Goal: Information Seeking & Learning: Learn about a topic

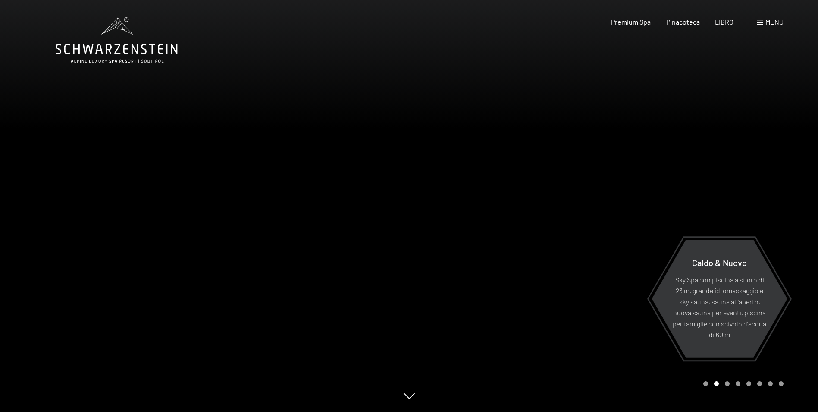
click at [763, 24] on span at bounding box center [761, 23] width 6 height 4
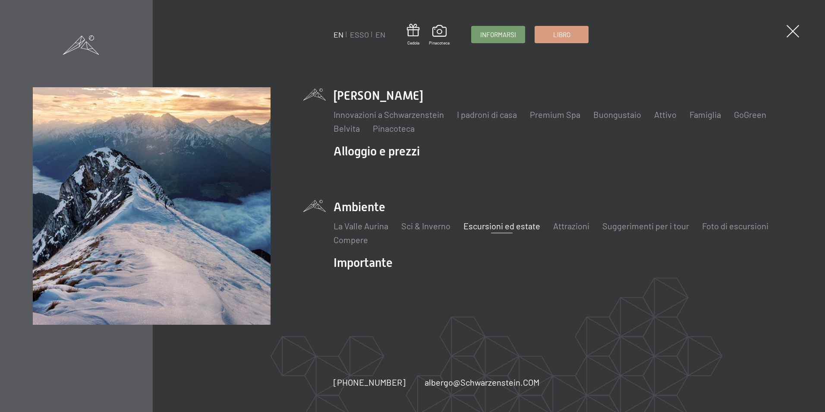
click at [491, 230] on link "Escursioni ed estate" at bounding box center [501, 225] width 77 height 10
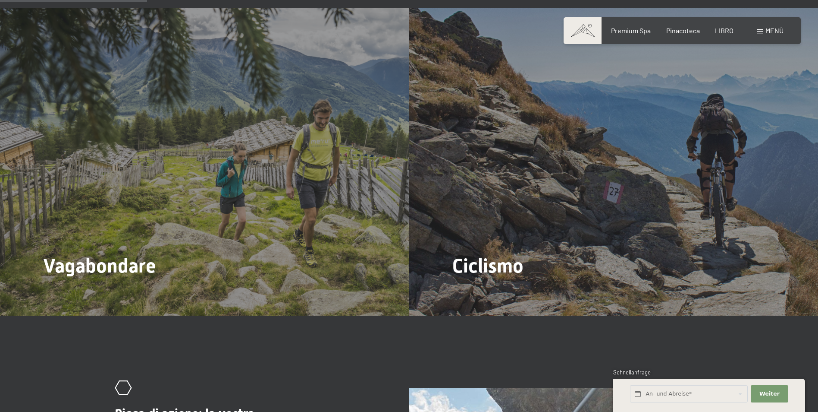
scroll to position [1035, 0]
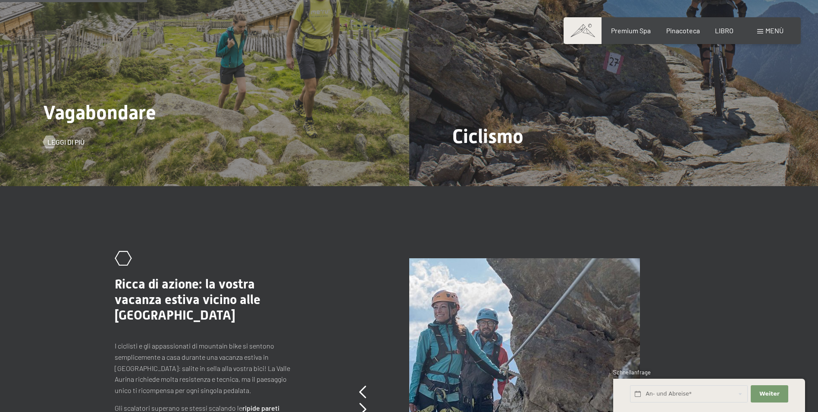
click at [153, 85] on div "Vagabondare Leggi di più" at bounding box center [204, 32] width 409 height 307
click at [60, 144] on span "Leggi di più" at bounding box center [74, 141] width 37 height 9
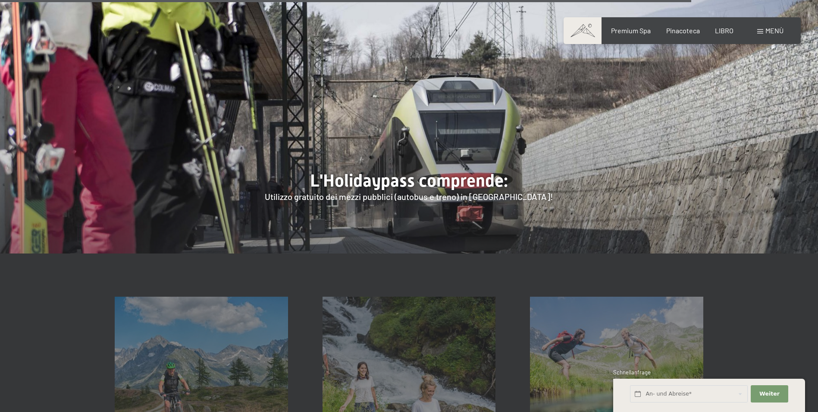
scroll to position [3236, 0]
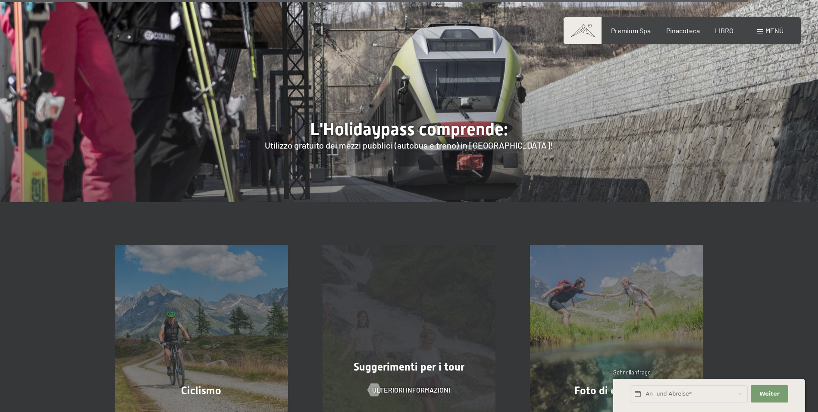
click at [393, 245] on div "Suggerimenti per i tour Ulteriori informazioni" at bounding box center [409, 331] width 208 height 173
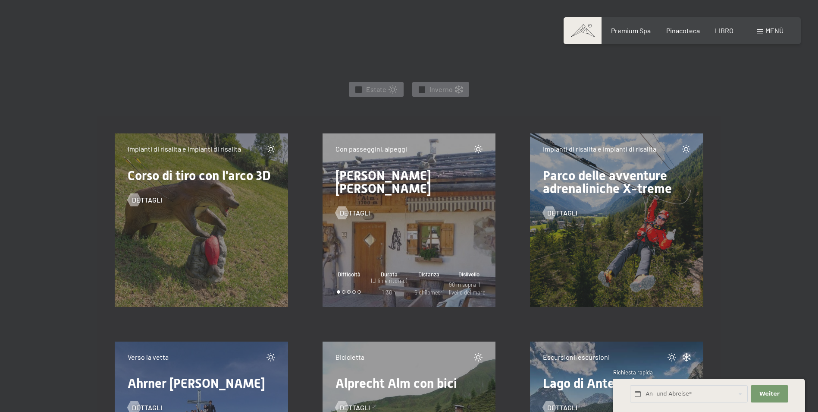
click at [356, 208] on span "Dettagli" at bounding box center [364, 212] width 30 height 9
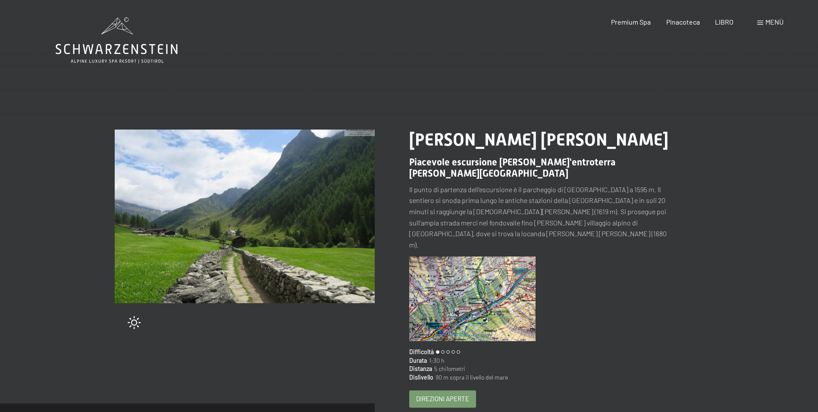
click at [631, 286] on div at bounding box center [542, 301] width 267 height 91
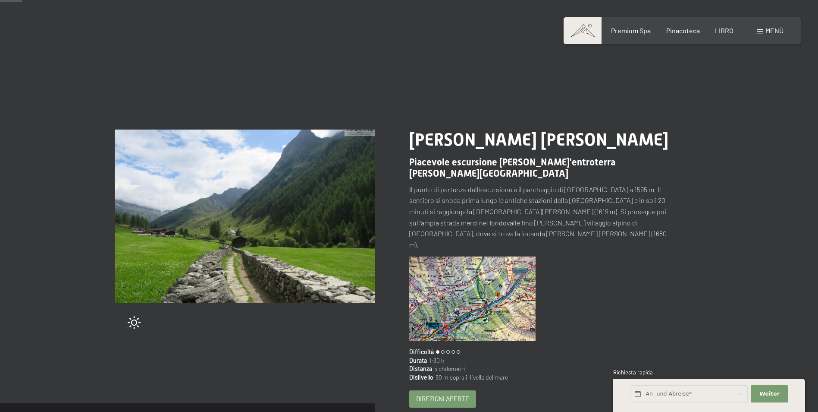
scroll to position [129, 0]
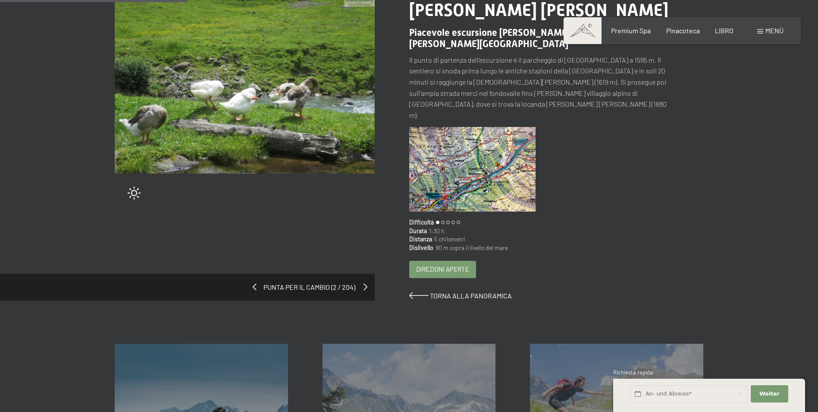
click at [364, 283] on span at bounding box center [366, 286] width 4 height 7
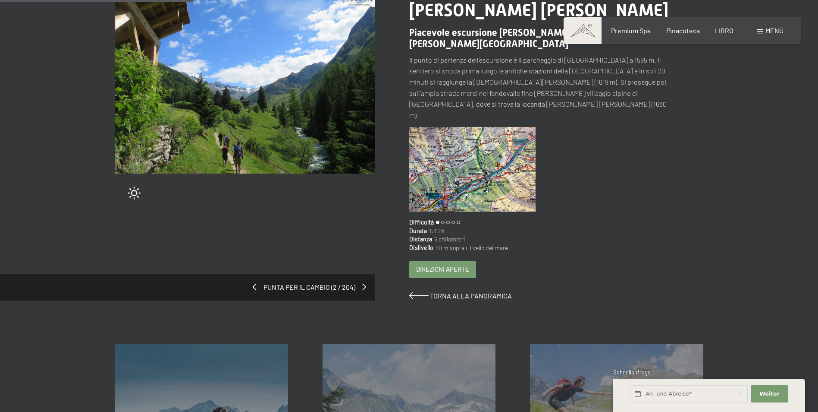
scroll to position [259, 0]
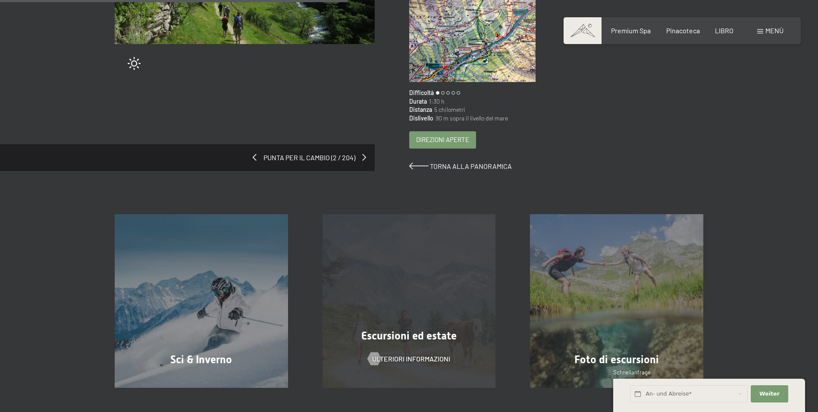
click at [444, 264] on div "Escursioni ed estate Ulteriori informazioni" at bounding box center [409, 300] width 208 height 173
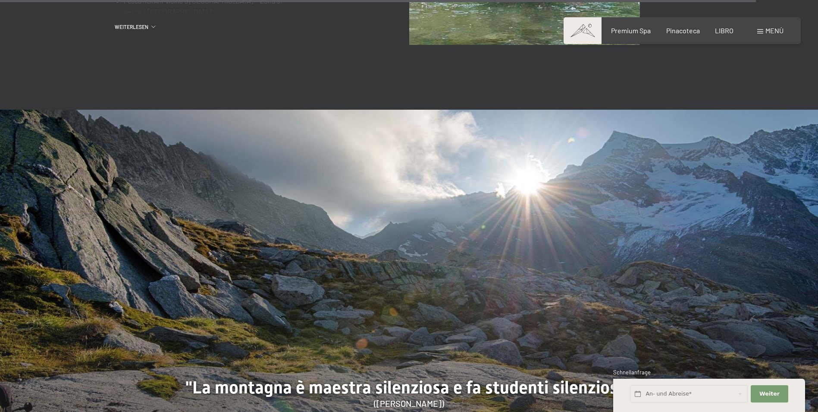
scroll to position [4423, 0]
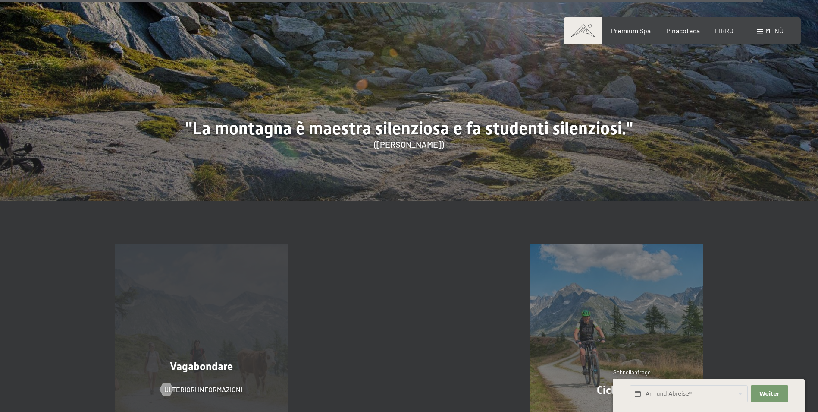
click at [242, 307] on div "Vagabondare Ulteriori informazioni" at bounding box center [202, 330] width 208 height 173
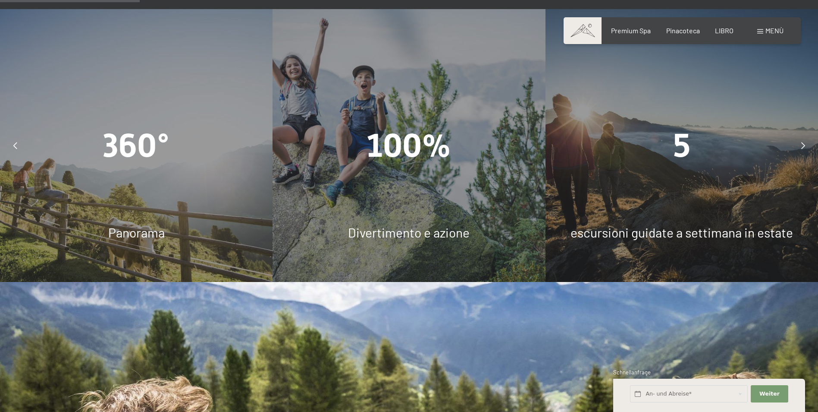
scroll to position [777, 0]
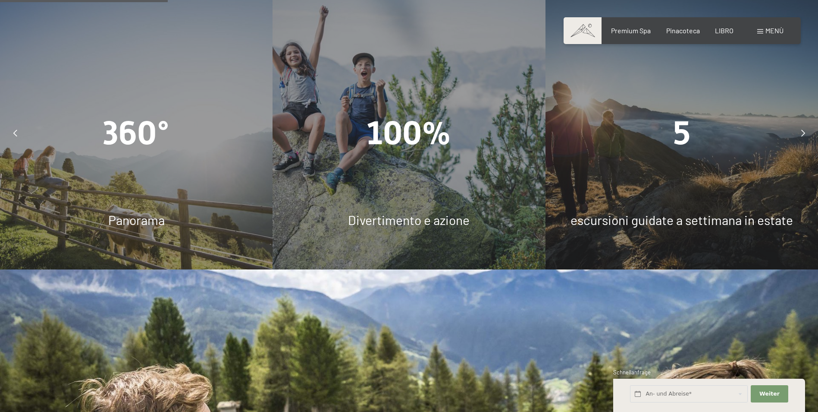
click at [692, 110] on div "5" at bounding box center [682, 133] width 273 height 46
click at [667, 212] on span "escursioni guidate a settimana in estate" at bounding box center [682, 220] width 223 height 16
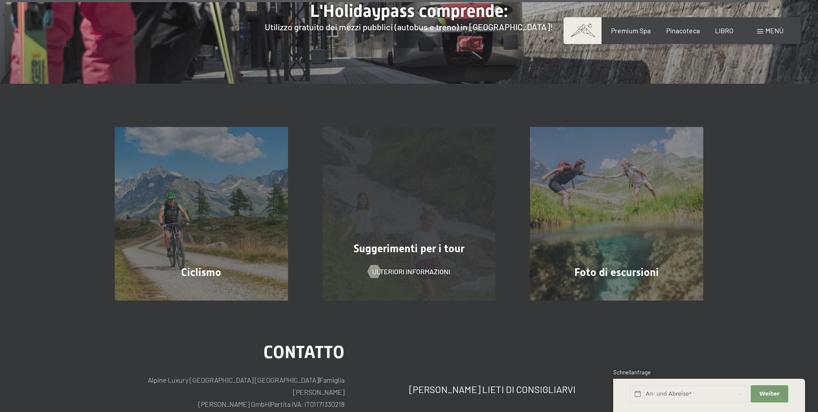
scroll to position [3365, 0]
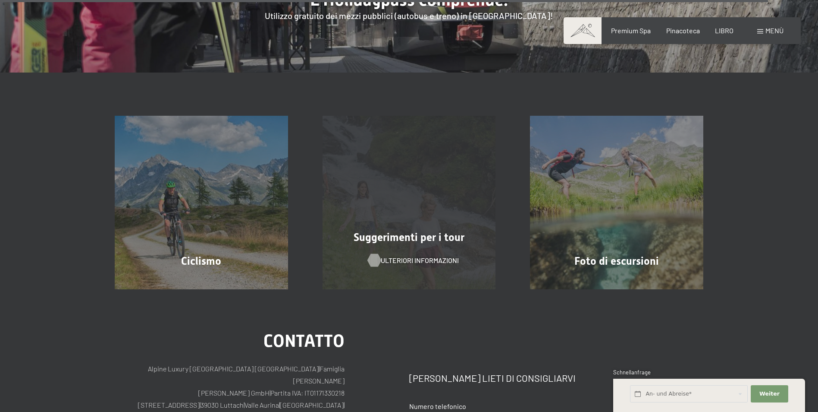
click at [409, 255] on span "Ulteriori informazioni" at bounding box center [420, 259] width 78 height 9
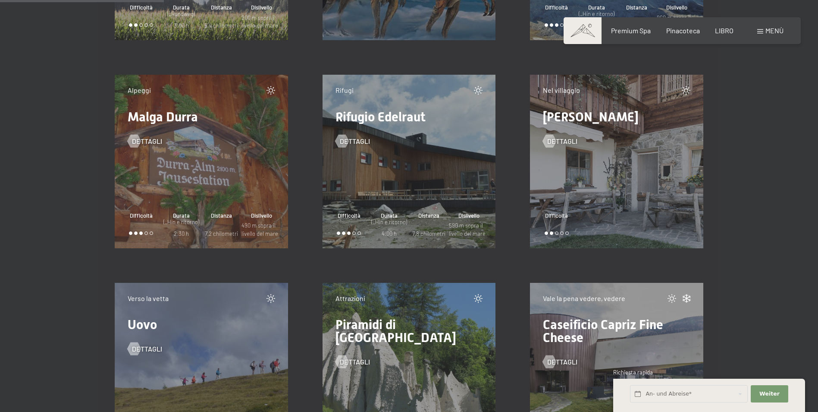
scroll to position [2977, 0]
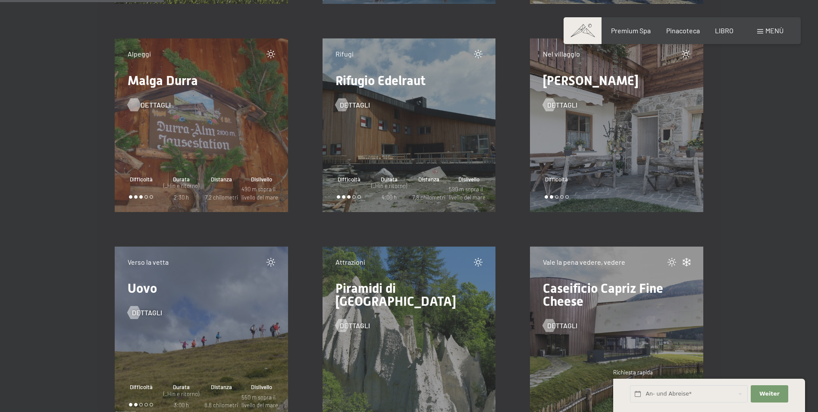
click at [152, 106] on span "Dettagli" at bounding box center [156, 104] width 30 height 9
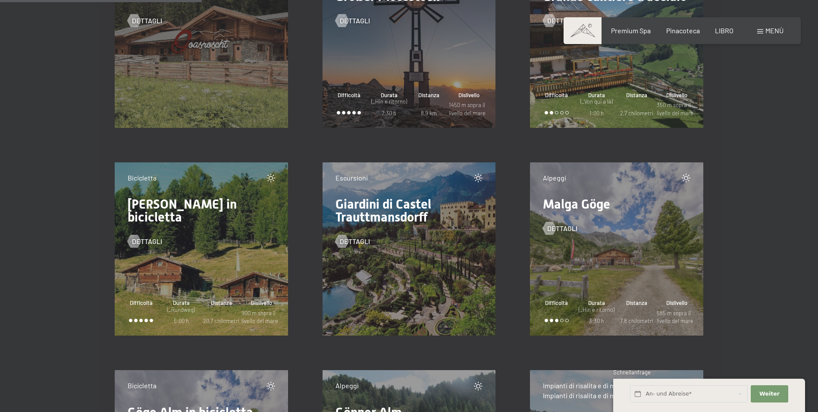
scroll to position [3753, 0]
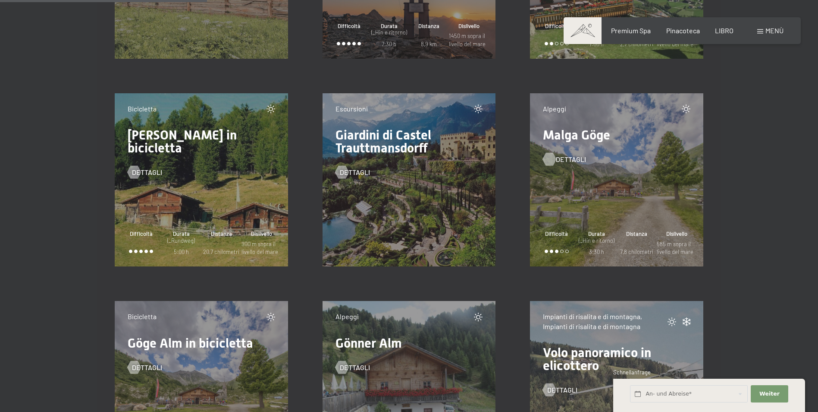
click at [554, 159] on div at bounding box center [549, 159] width 7 height 13
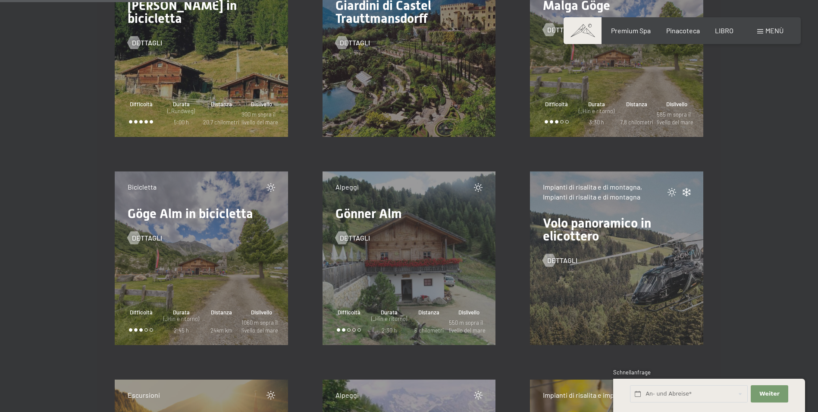
scroll to position [4012, 0]
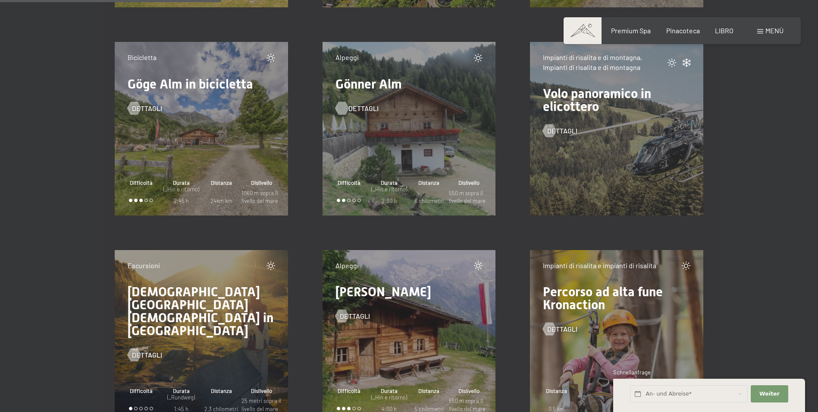
click at [358, 110] on span "Dettagli" at bounding box center [364, 108] width 30 height 9
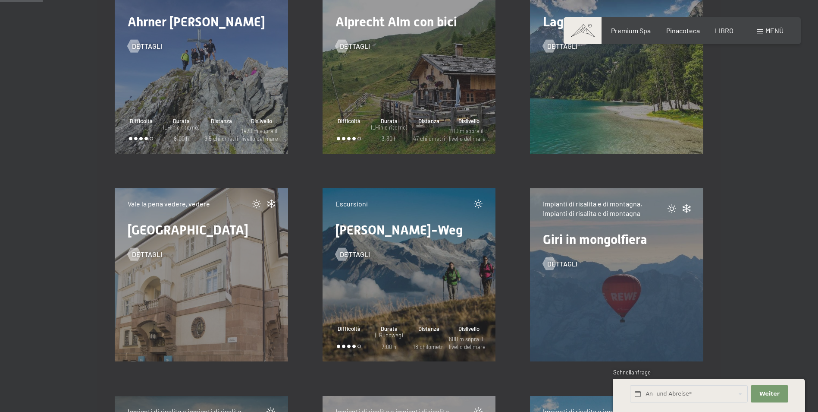
scroll to position [777, 0]
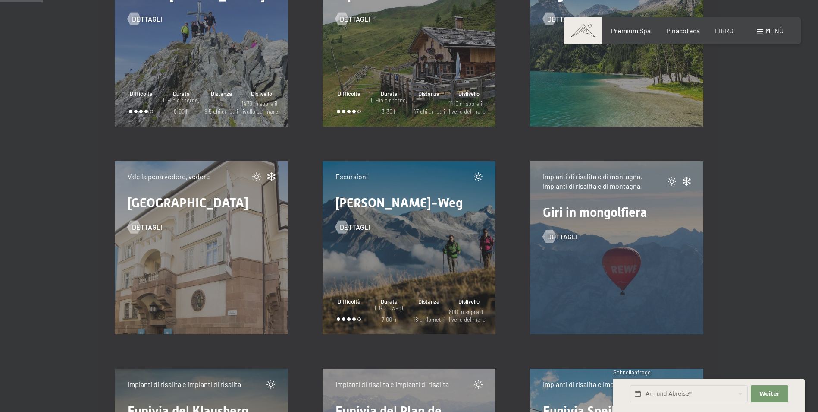
click at [166, 232] on div "Dettagli" at bounding box center [202, 220] width 148 height 22
click at [147, 232] on span "Dettagli" at bounding box center [156, 226] width 30 height 9
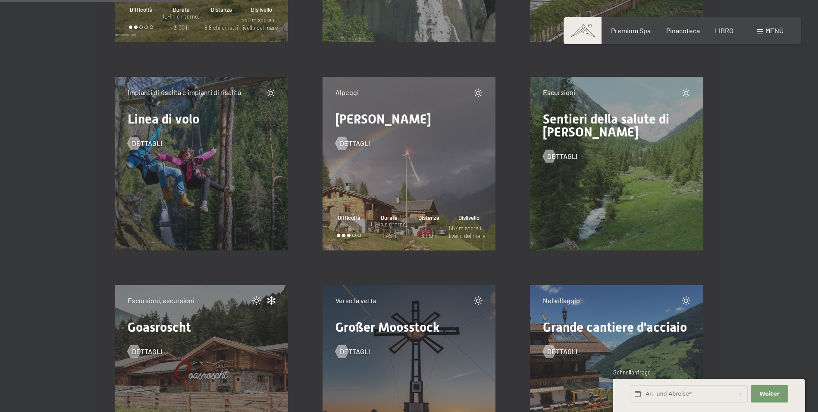
scroll to position [3365, 0]
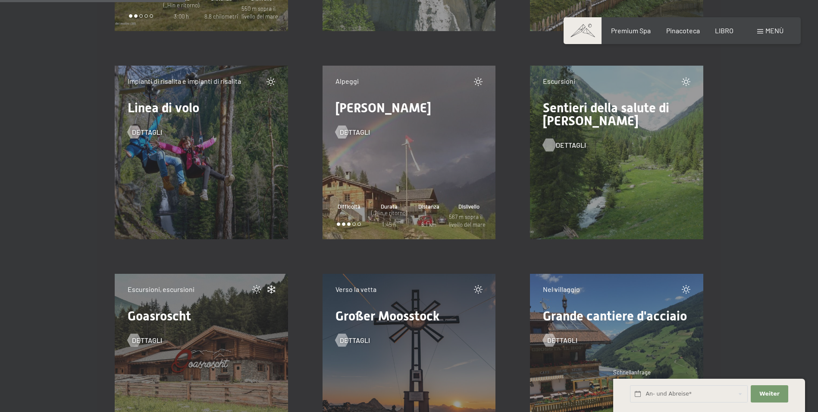
click at [560, 145] on span "Dettagli" at bounding box center [571, 144] width 30 height 9
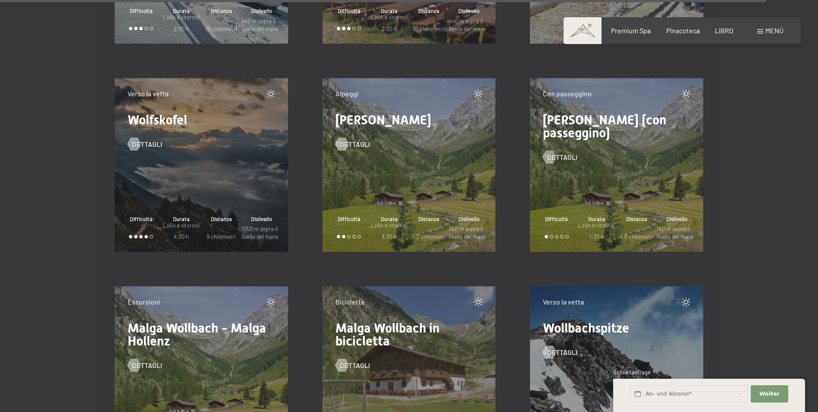
scroll to position [13938, 0]
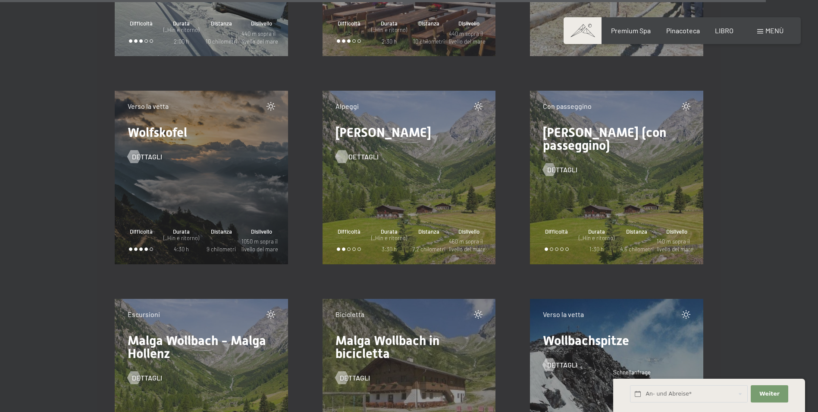
click at [357, 158] on span "Dettagli" at bounding box center [364, 156] width 30 height 9
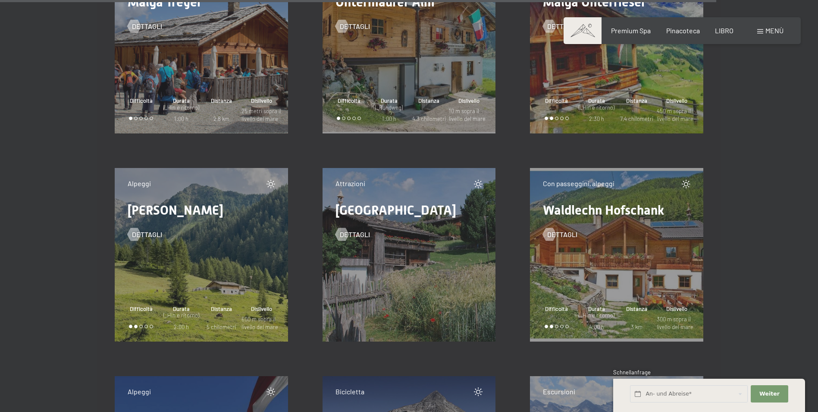
scroll to position [13032, 0]
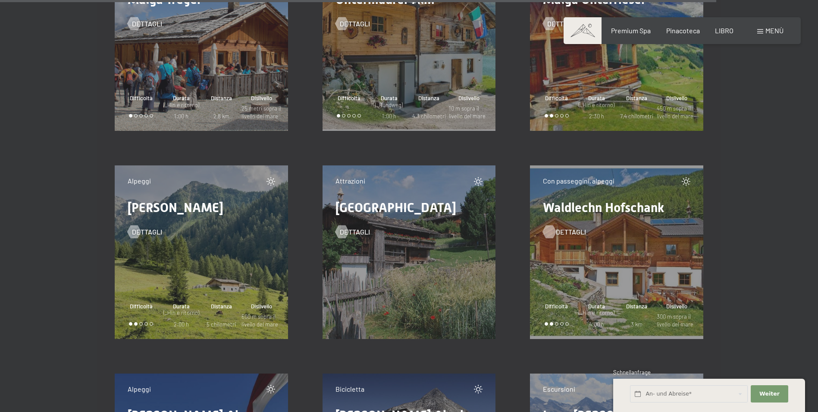
click at [579, 233] on span "Dettagli" at bounding box center [571, 231] width 30 height 9
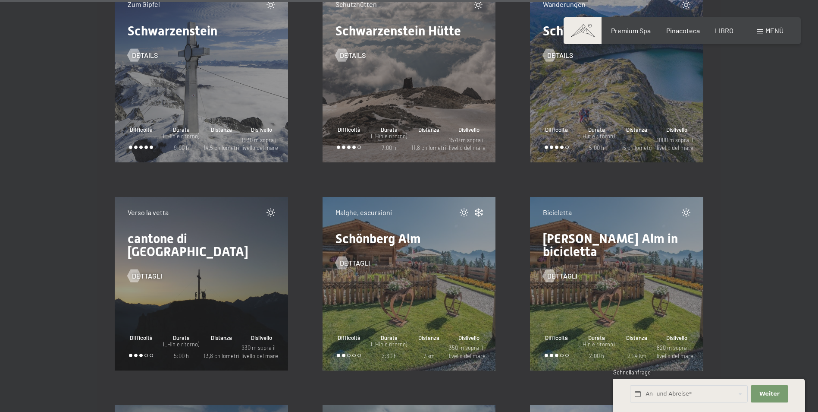
scroll to position [10702, 0]
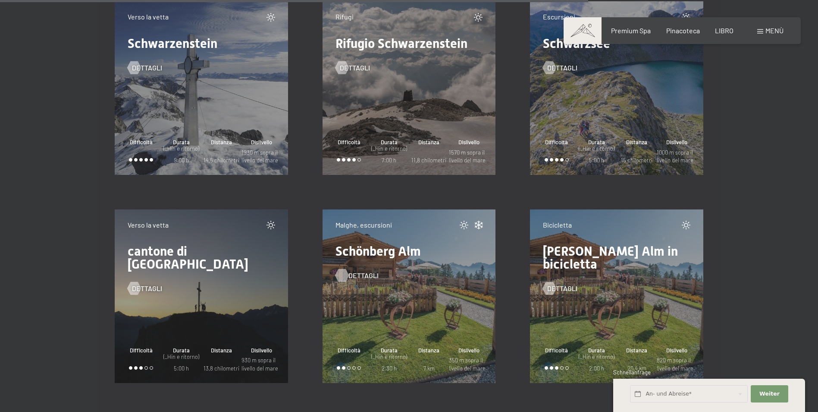
click at [364, 274] on span "Dettagli" at bounding box center [364, 275] width 30 height 9
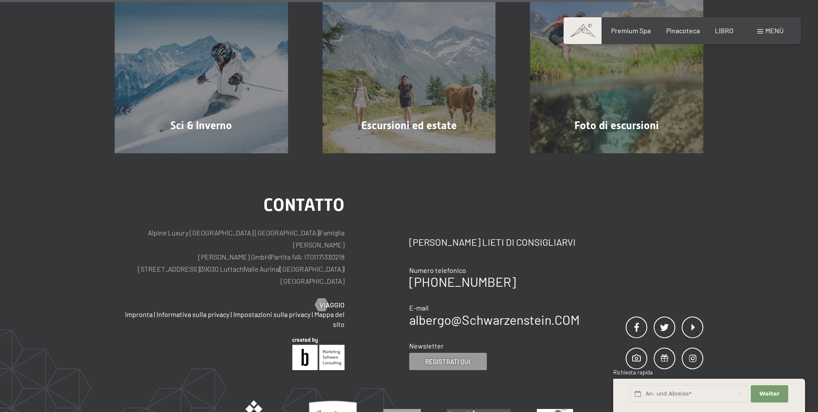
scroll to position [518, 0]
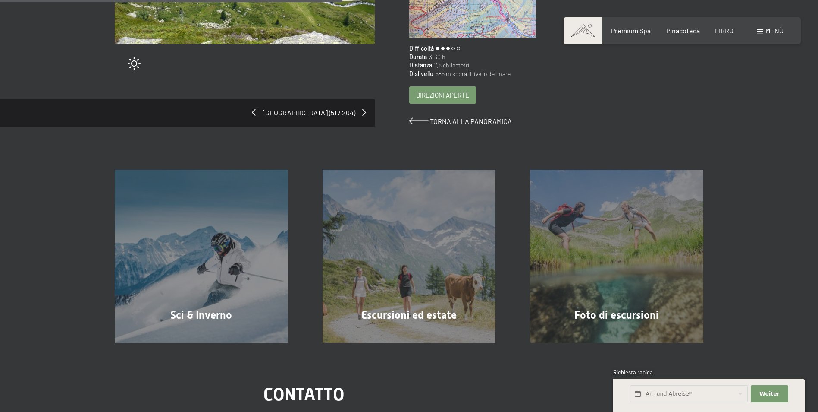
scroll to position [129, 0]
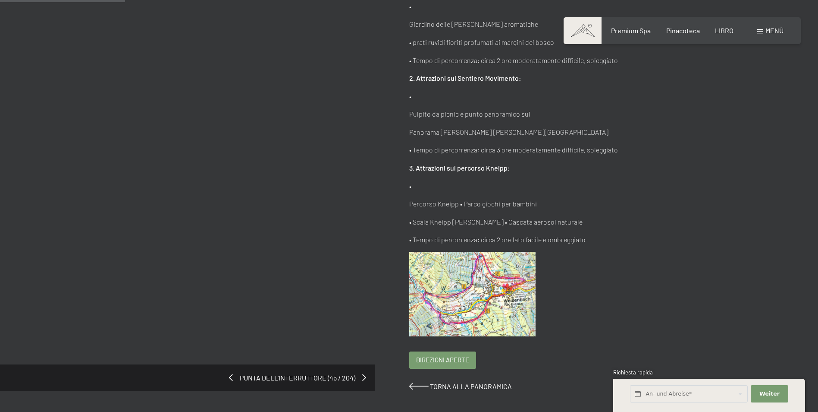
scroll to position [129, 0]
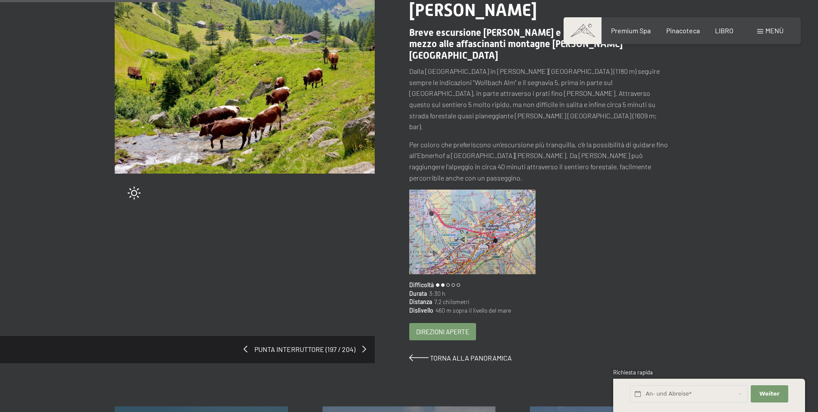
scroll to position [259, 0]
